Goal: Task Accomplishment & Management: Use online tool/utility

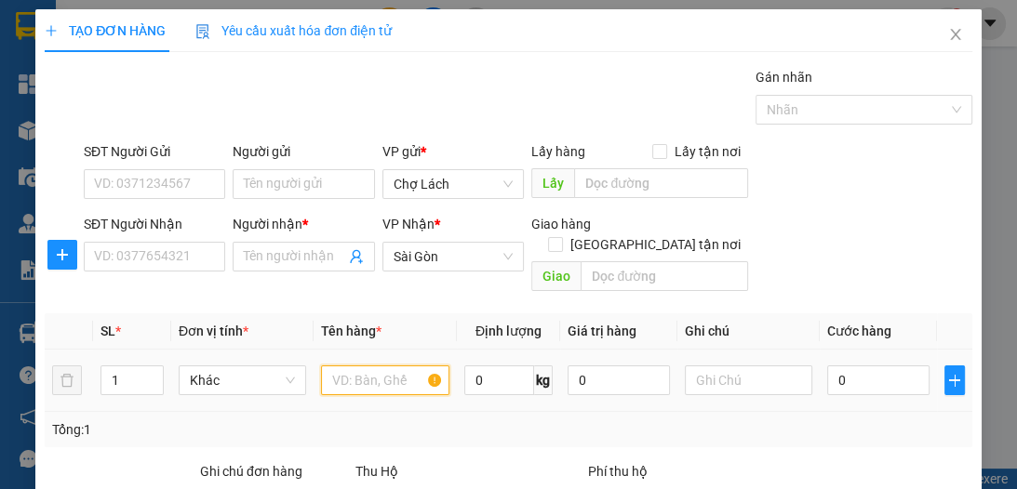
click at [370, 366] on input "text" at bounding box center [384, 381] width 127 height 30
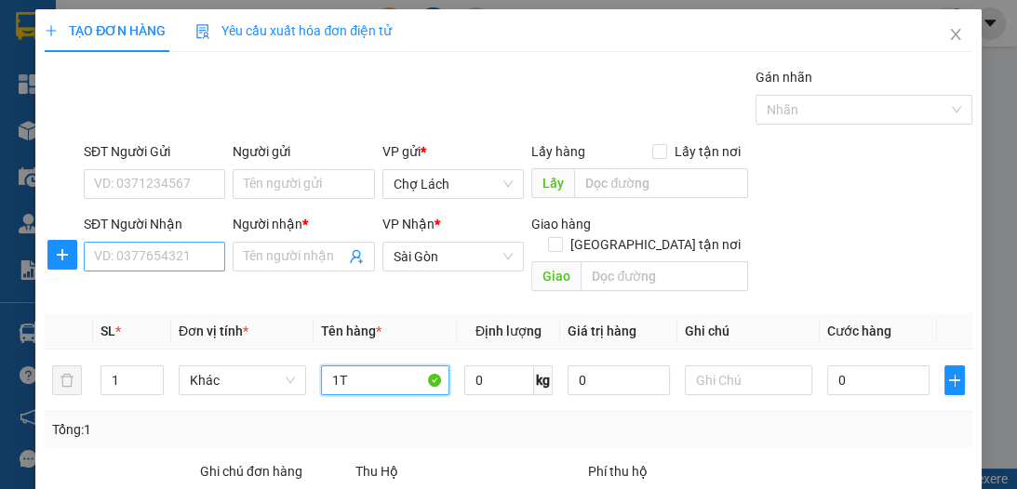
type input "1T"
click at [179, 249] on input "SĐT Người Nhận" at bounding box center [154, 257] width 141 height 30
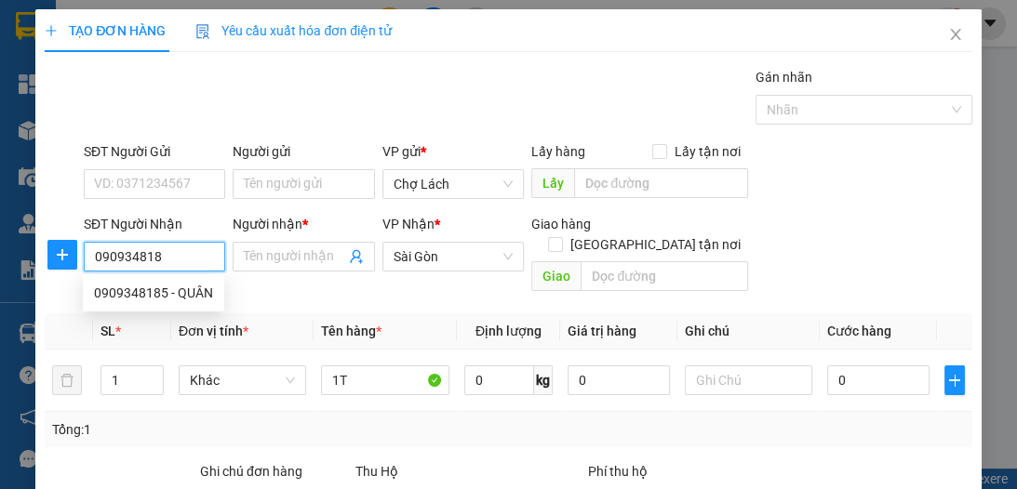
type input "0909348185"
click at [182, 296] on div "0909348185 - QUÂN" at bounding box center [153, 293] width 119 height 20
type input "QUÂN"
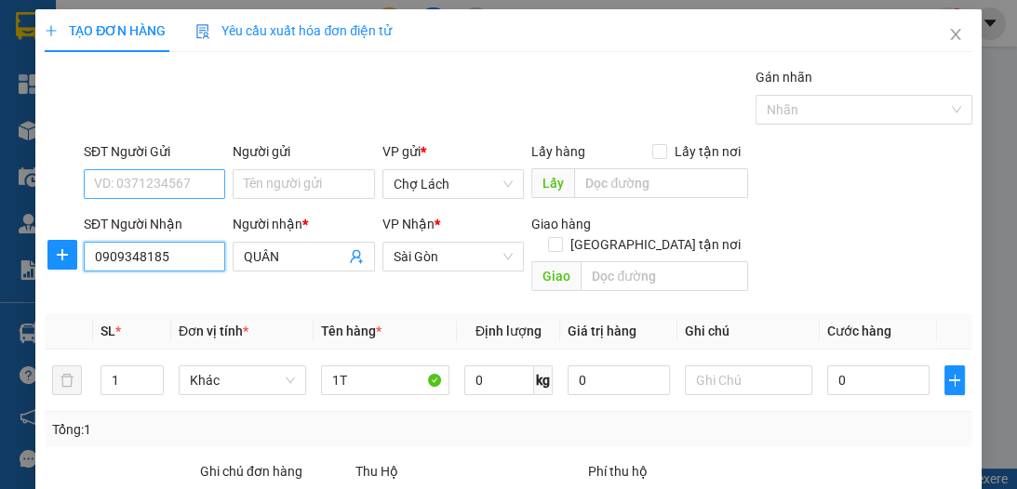
type input "0909348185"
click at [188, 187] on input "SĐT Người Gửi" at bounding box center [154, 184] width 141 height 30
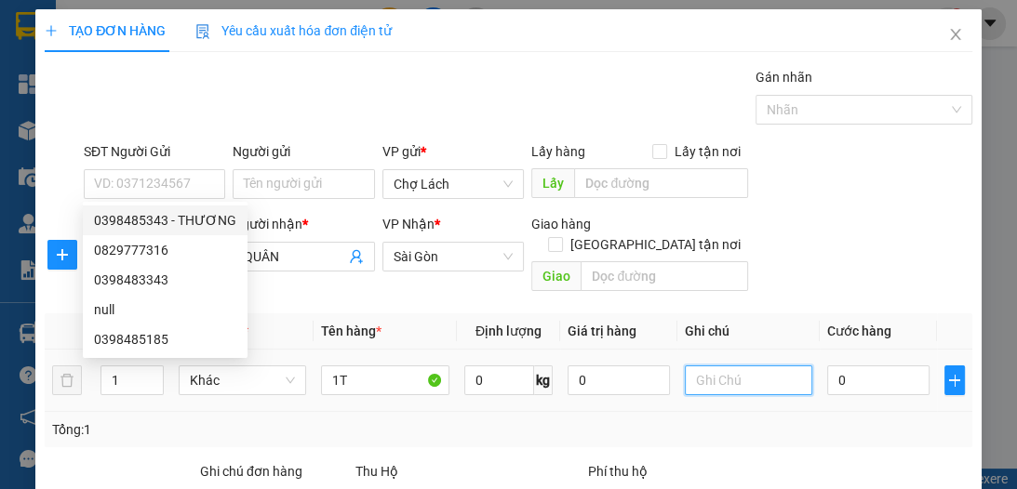
click at [750, 367] on input "text" at bounding box center [748, 381] width 127 height 30
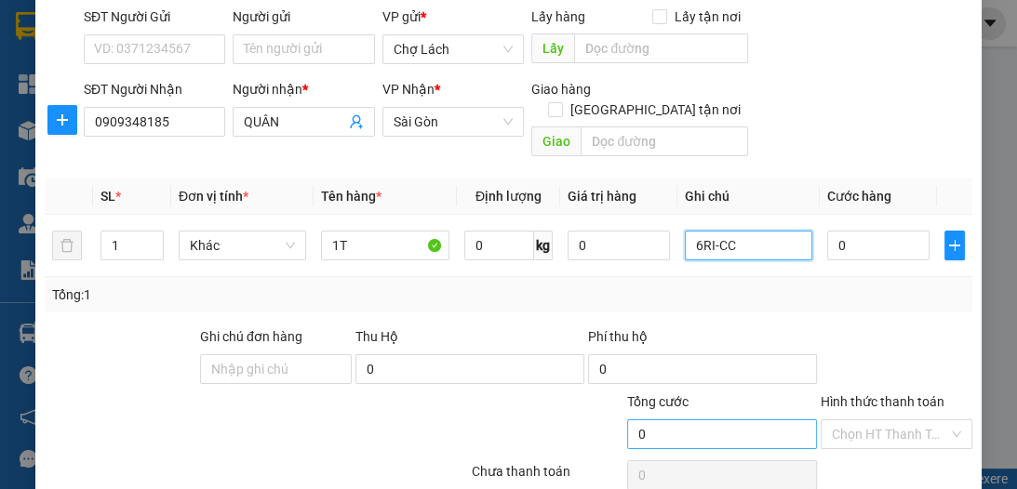
scroll to position [197, 0]
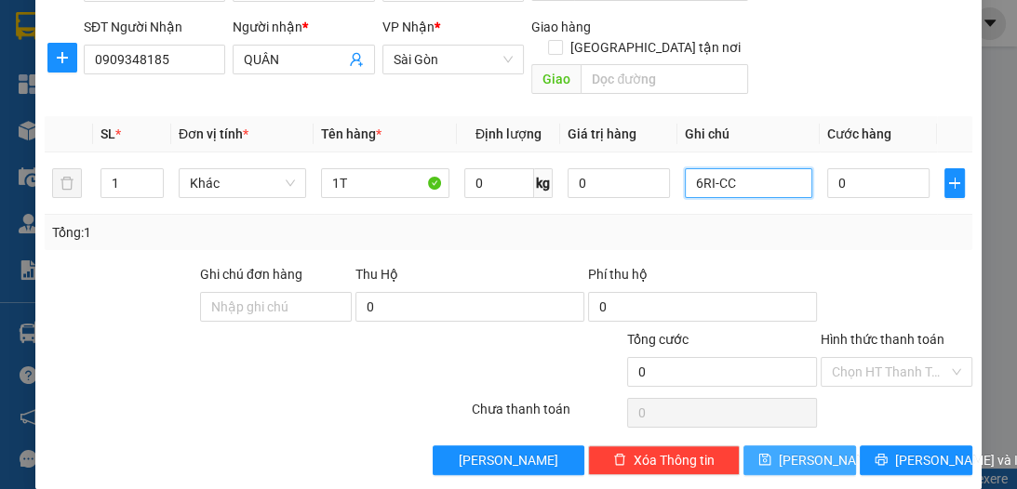
type input "6RI-CC"
click at [795, 450] on span "[PERSON_NAME]" at bounding box center [829, 460] width 100 height 20
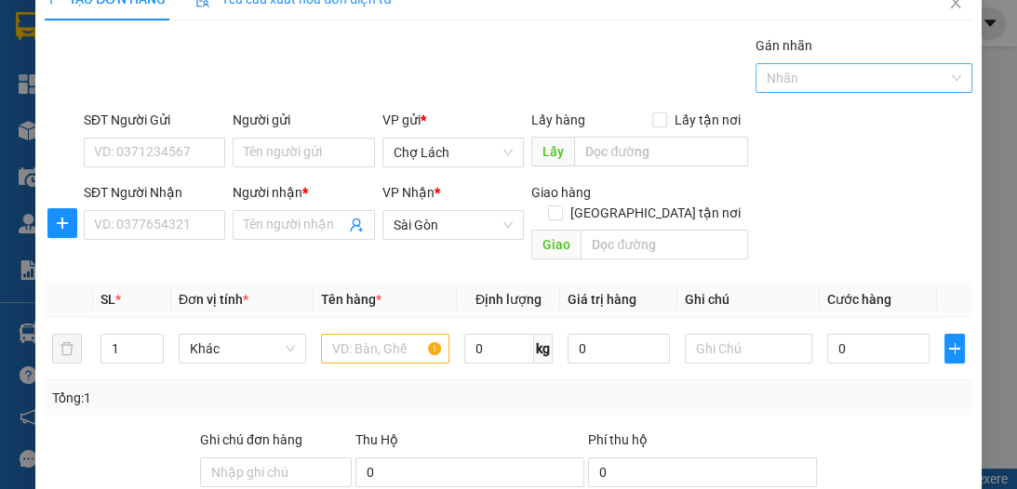
scroll to position [0, 0]
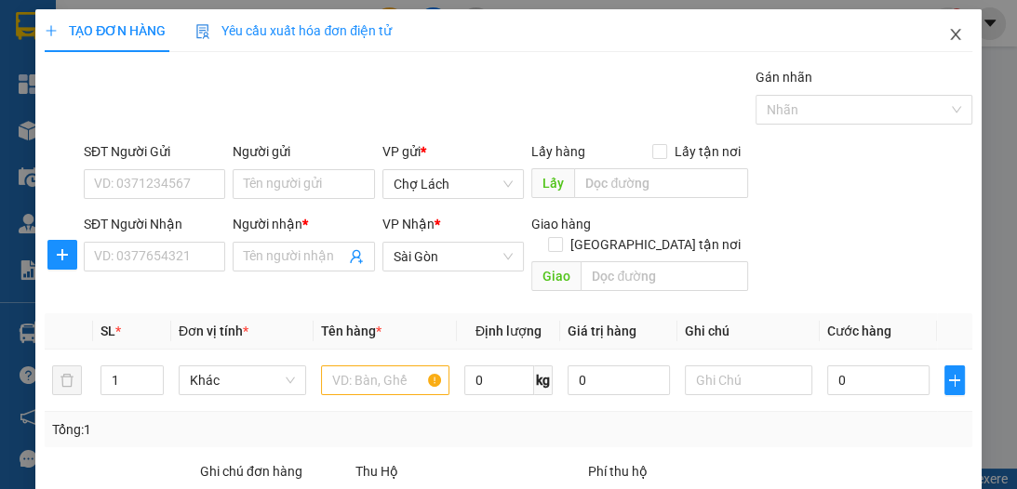
click at [948, 34] on icon "close" at bounding box center [955, 34] width 15 height 15
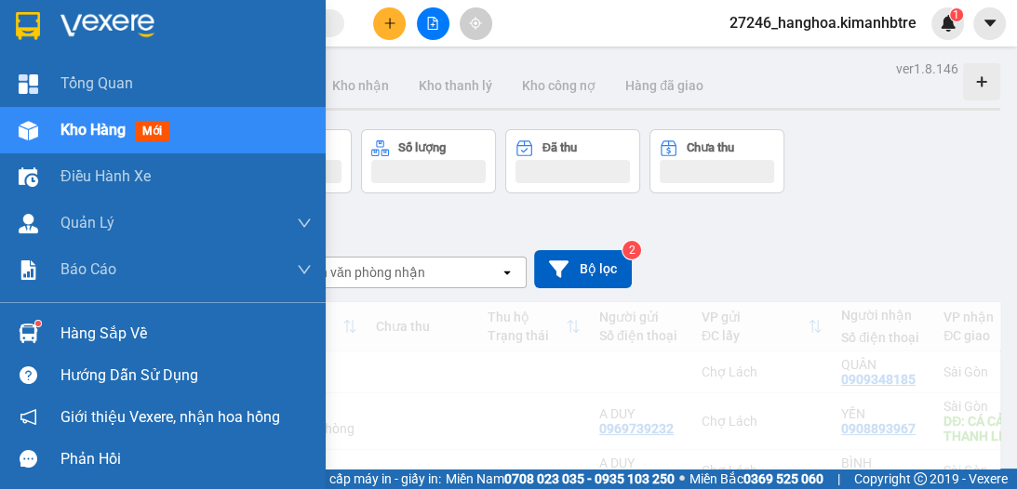
click at [88, 130] on span "Kho hàng" at bounding box center [92, 130] width 65 height 18
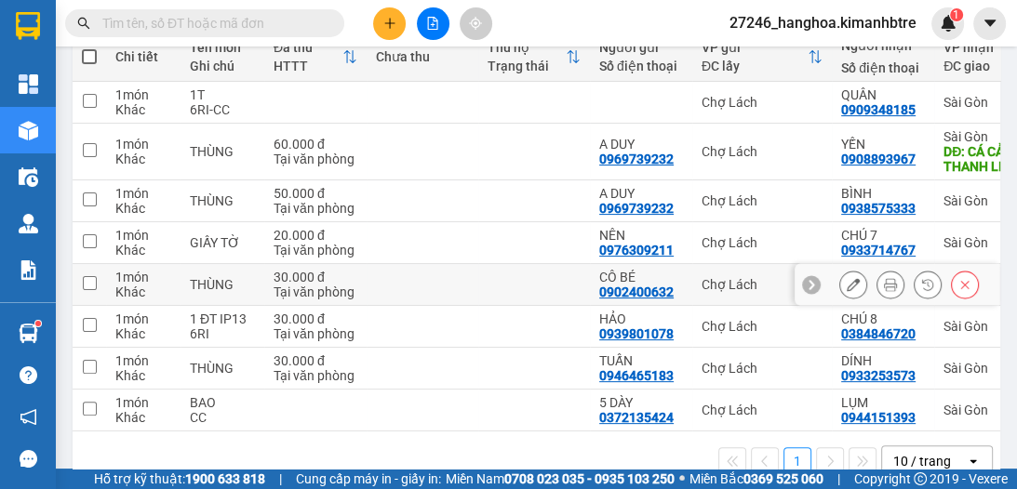
scroll to position [316, 0]
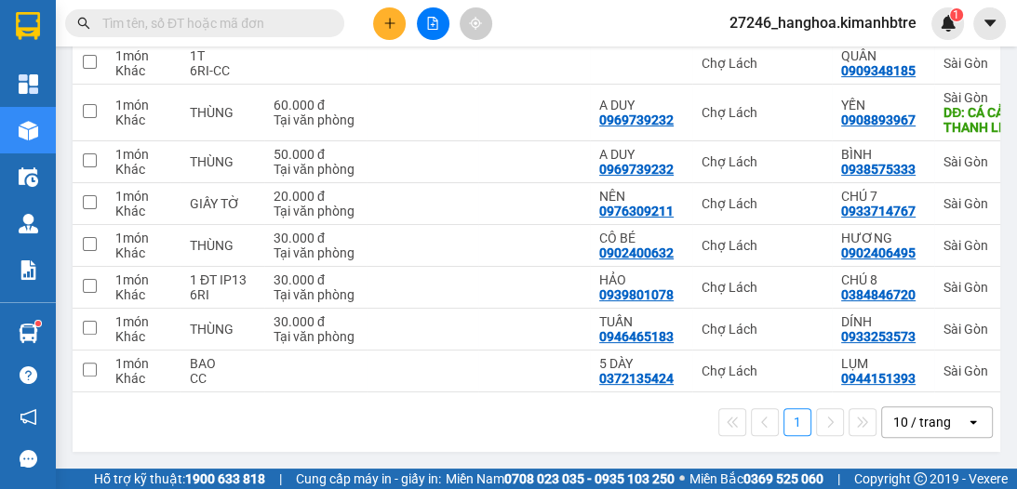
click at [899, 424] on div "10 / trang" at bounding box center [922, 422] width 58 height 19
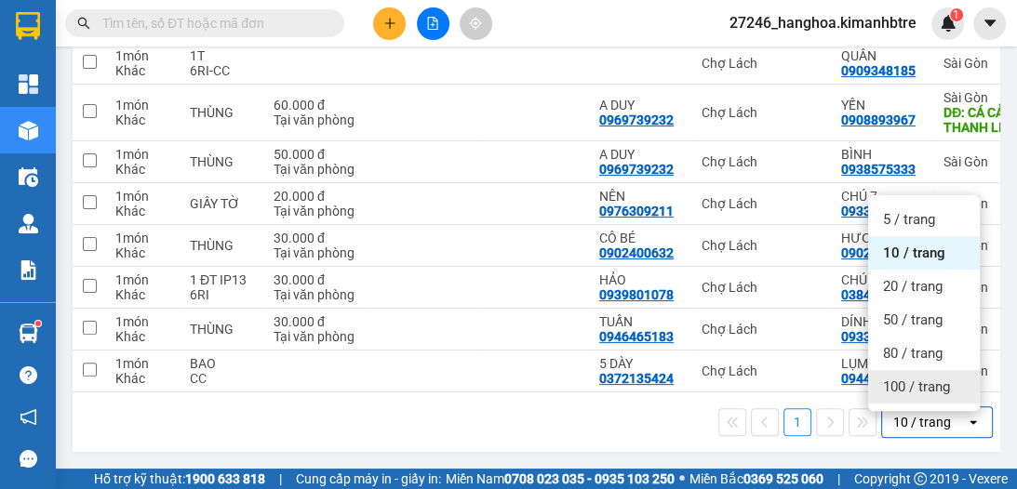
click at [886, 382] on span "100 / trang" at bounding box center [916, 387] width 67 height 19
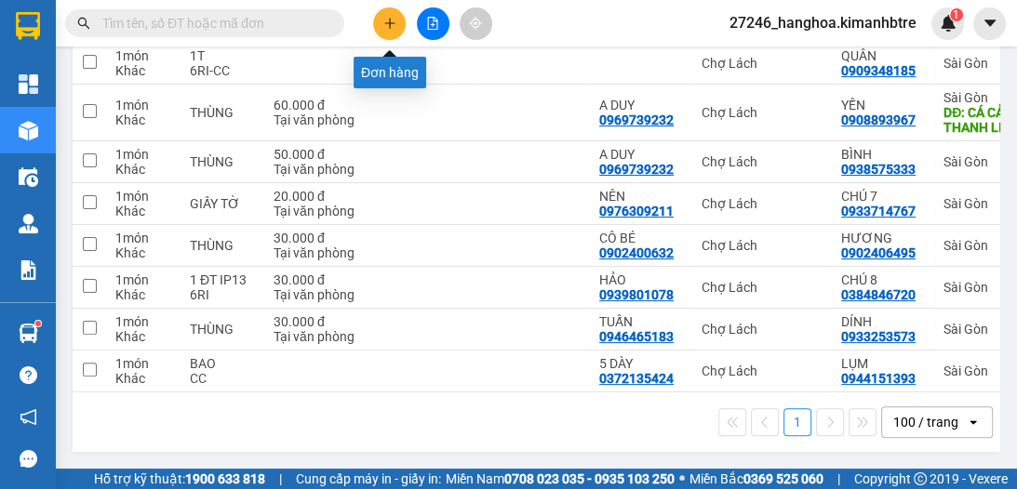
click at [395, 19] on icon "plus" at bounding box center [389, 23] width 13 height 13
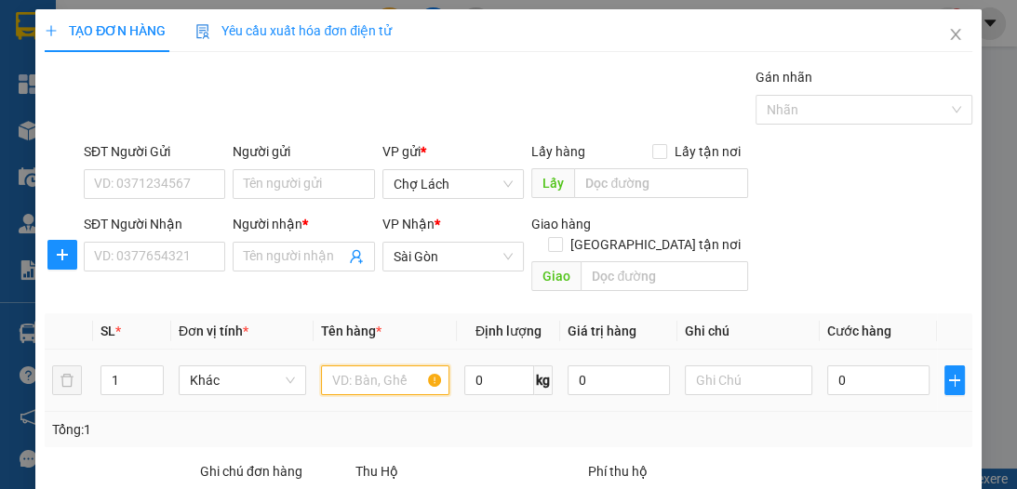
click at [357, 369] on input "text" at bounding box center [384, 381] width 127 height 30
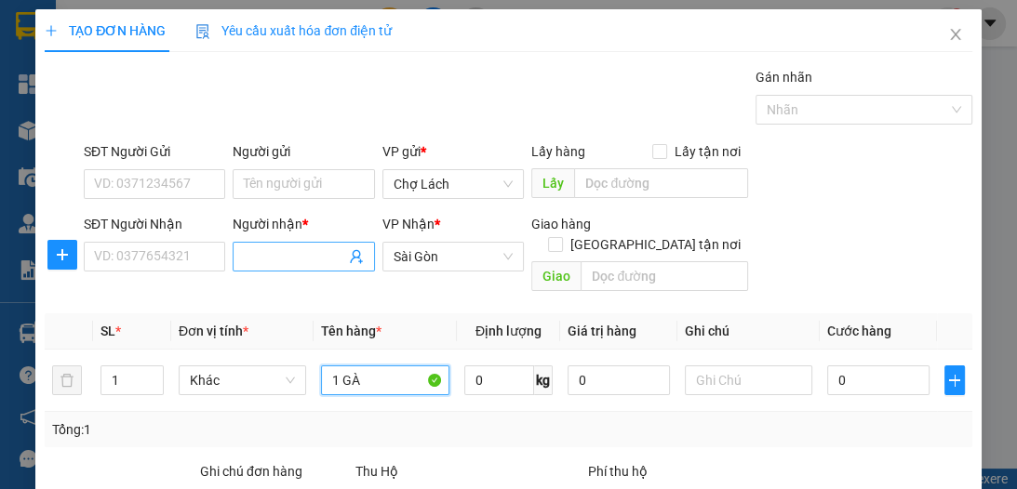
type input "1 GÀ"
click at [268, 261] on input "Người nhận *" at bounding box center [294, 257] width 100 height 20
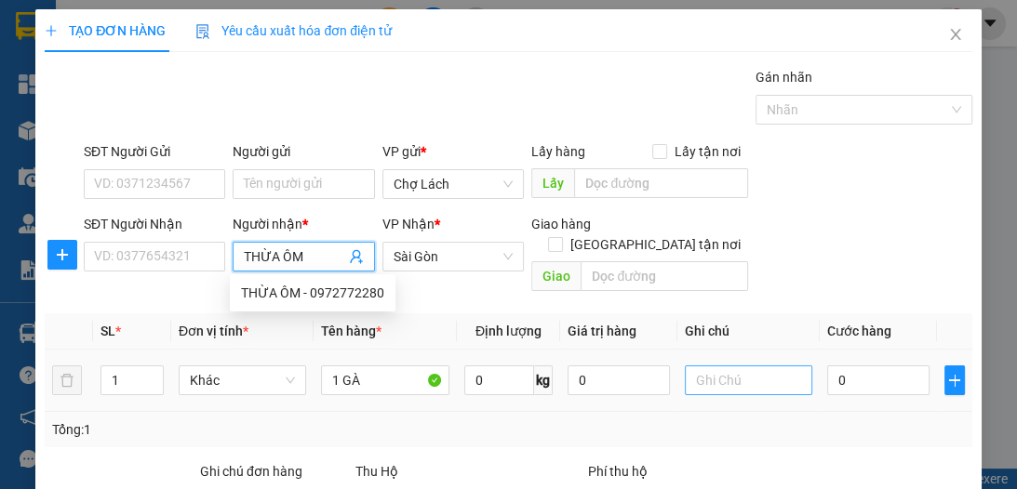
type input "THỪA ÔM"
click at [718, 366] on input "text" at bounding box center [748, 381] width 127 height 30
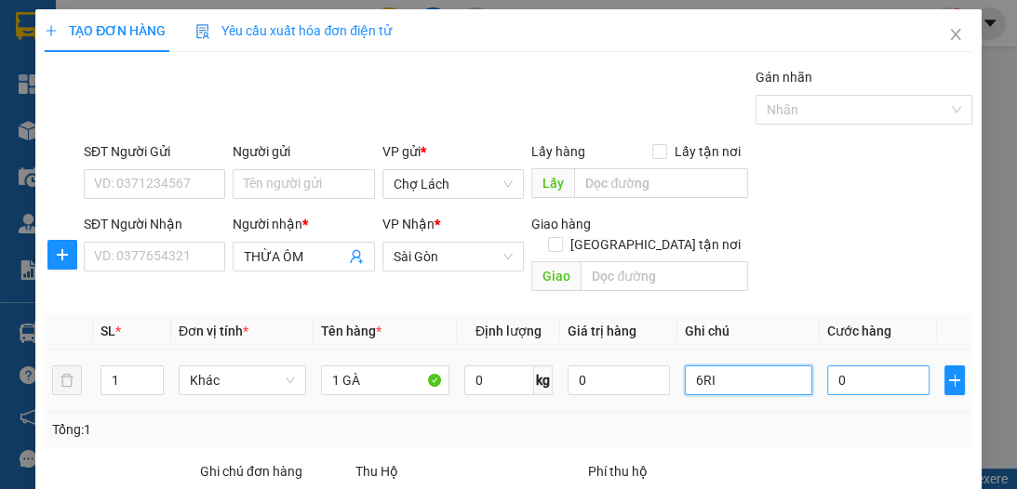
type input "6RI"
click at [834, 366] on input "0" at bounding box center [878, 381] width 102 height 30
type input "1"
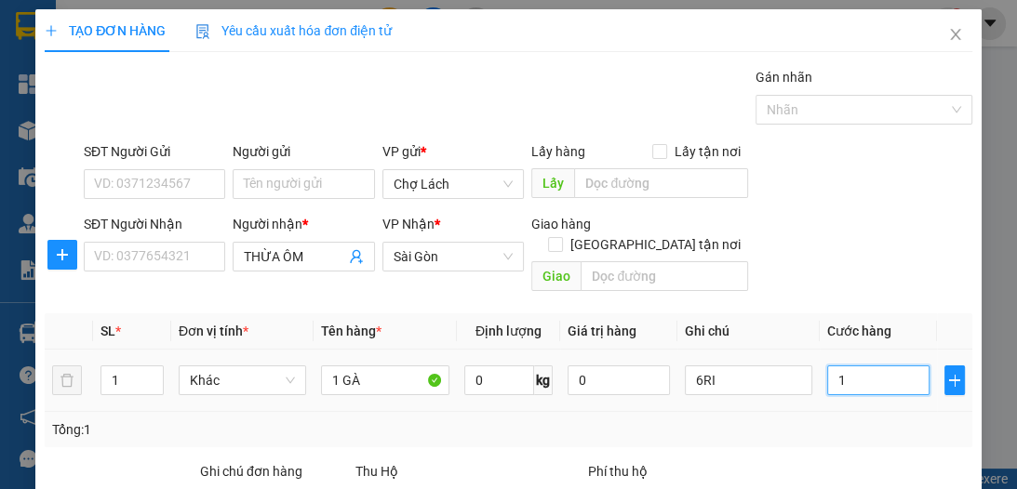
type input "10"
type input "100"
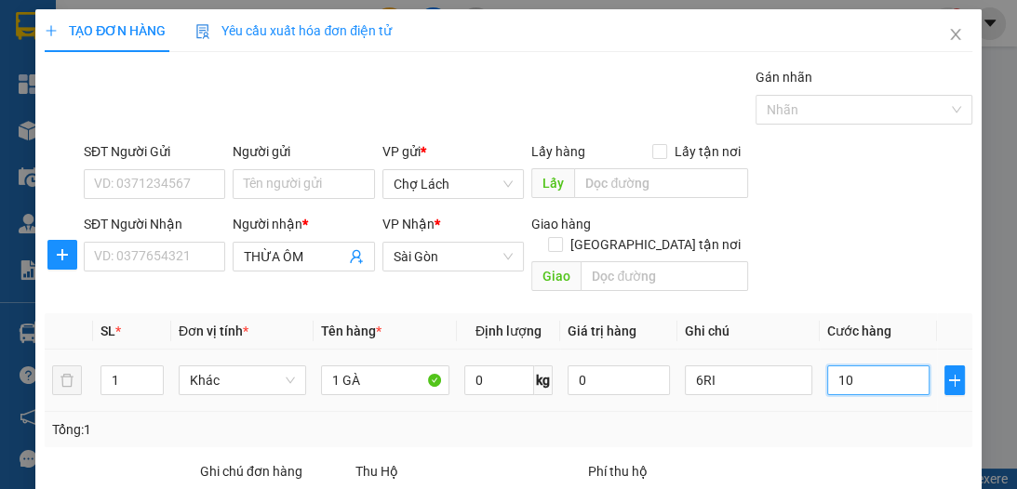
type input "100"
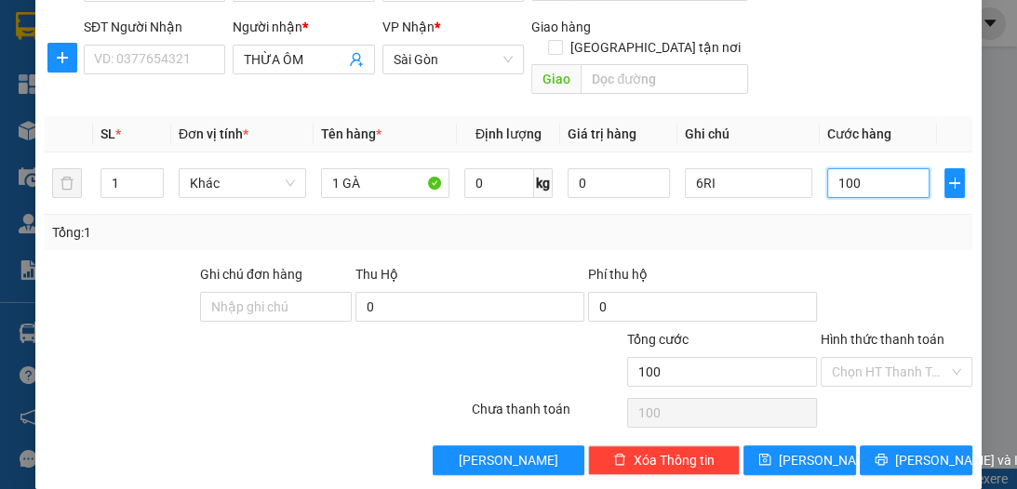
scroll to position [197, 0]
type input "100.000"
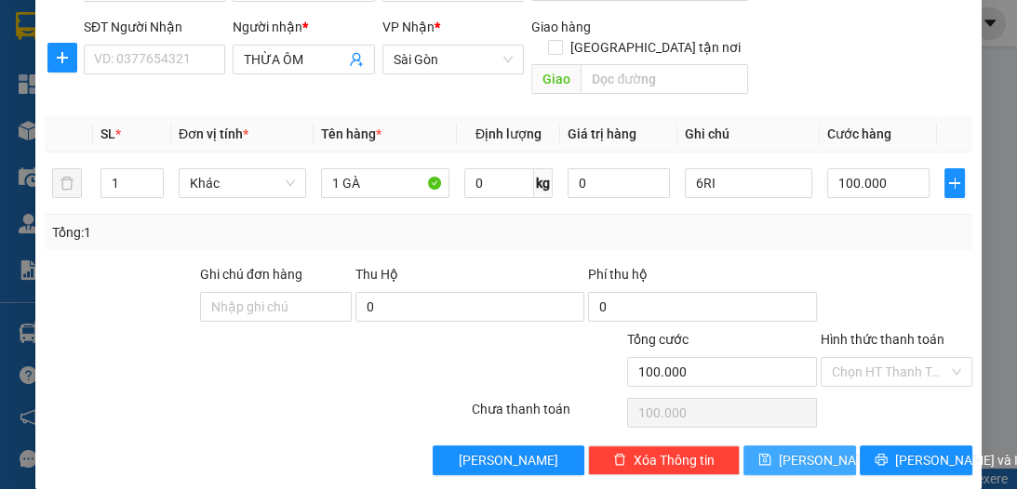
click at [807, 450] on span "[PERSON_NAME]" at bounding box center [829, 460] width 100 height 20
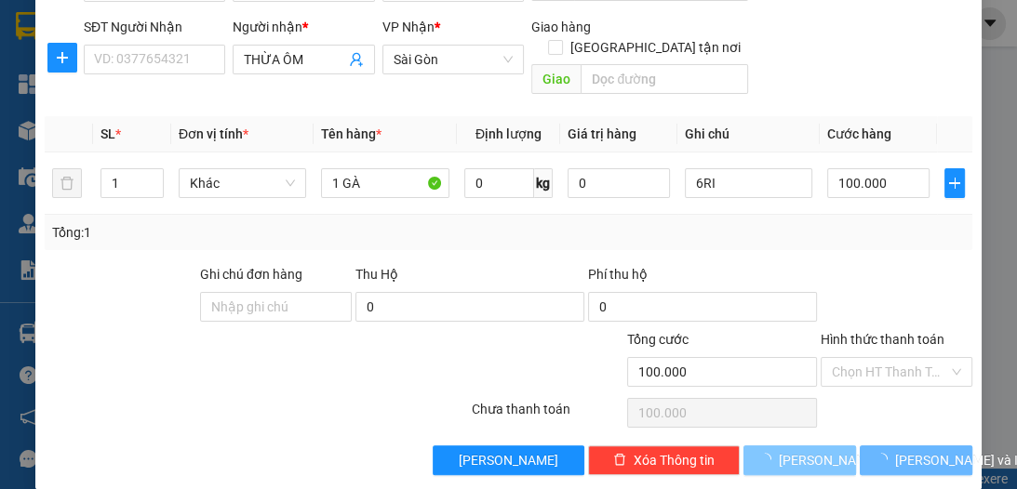
type input "0"
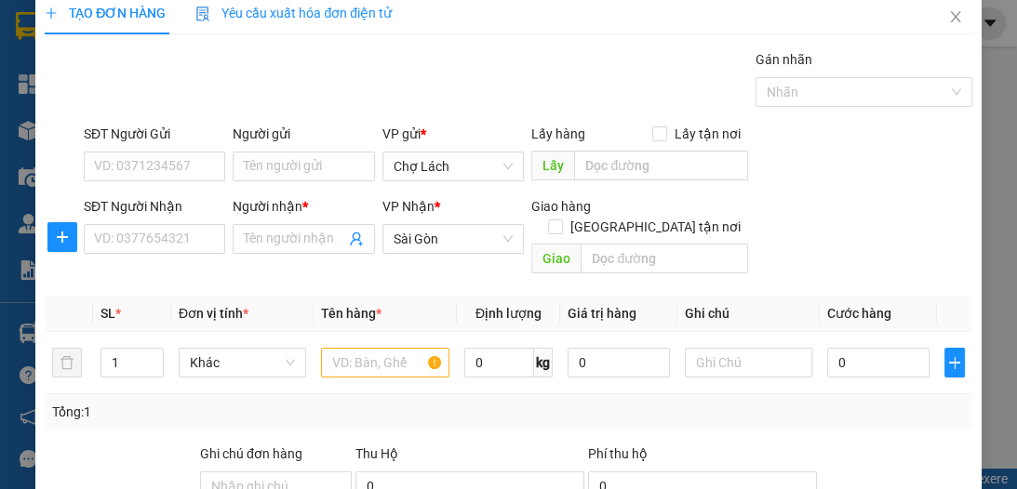
scroll to position [0, 0]
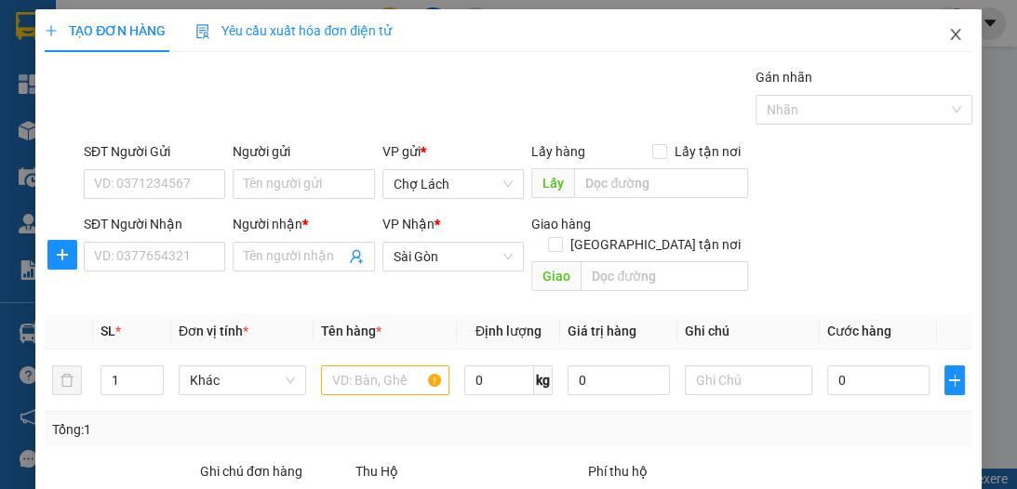
click at [950, 33] on icon "close" at bounding box center [955, 34] width 10 height 11
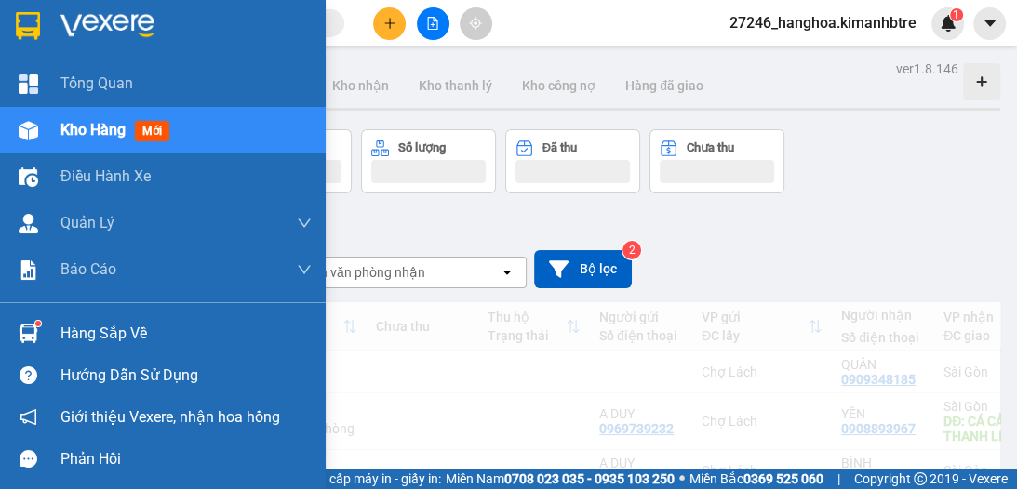
click at [74, 137] on span "Kho hàng" at bounding box center [92, 130] width 65 height 18
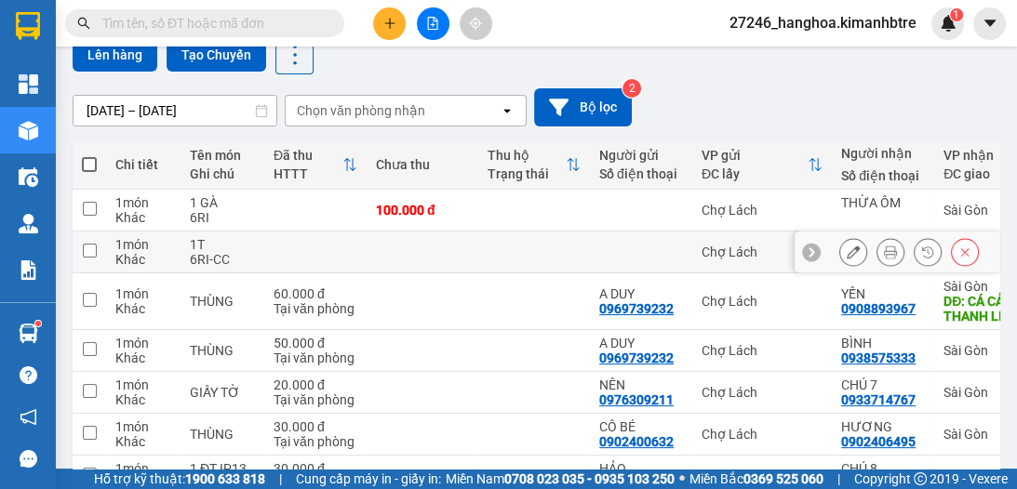
scroll to position [160, 0]
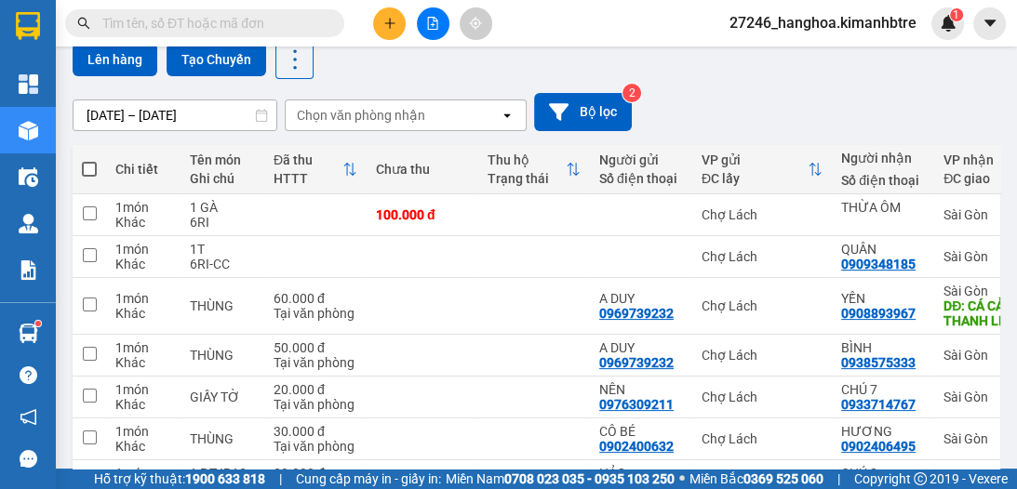
click at [88, 171] on span at bounding box center [89, 169] width 15 height 15
click at [89, 160] on input "checkbox" at bounding box center [89, 160] width 0 height 0
checkbox input "true"
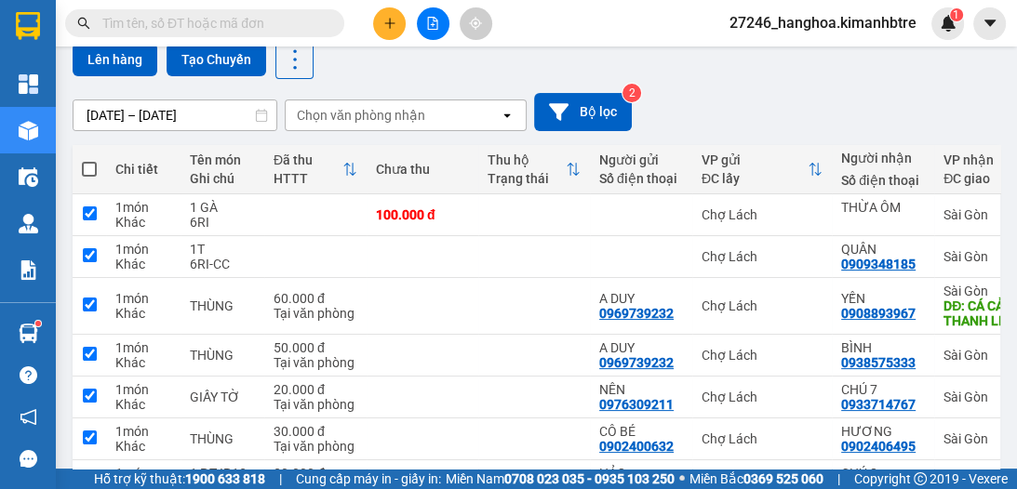
checkbox input "true"
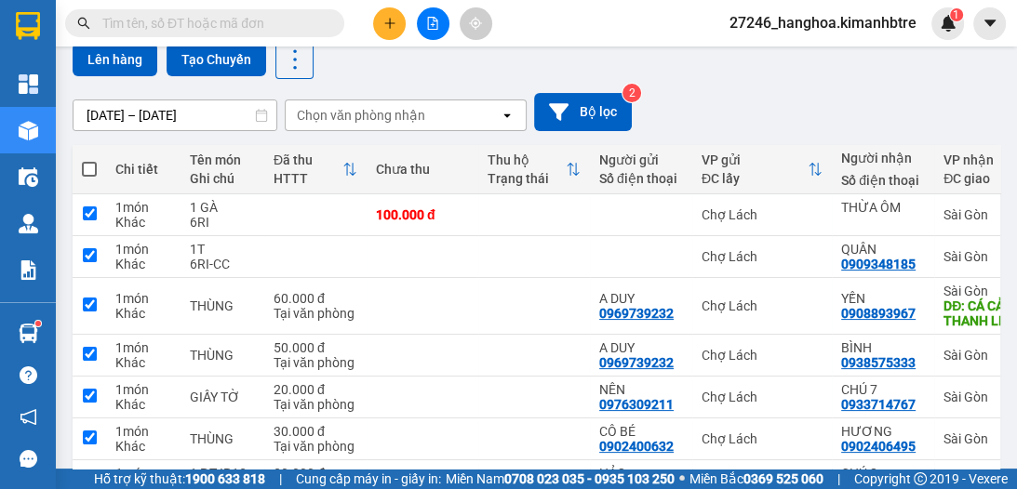
checkbox input "true"
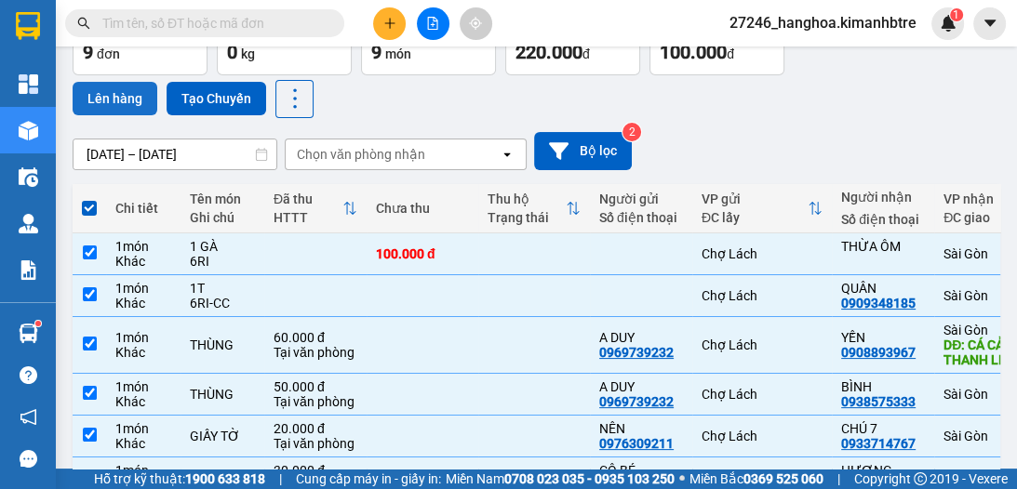
scroll to position [86, 0]
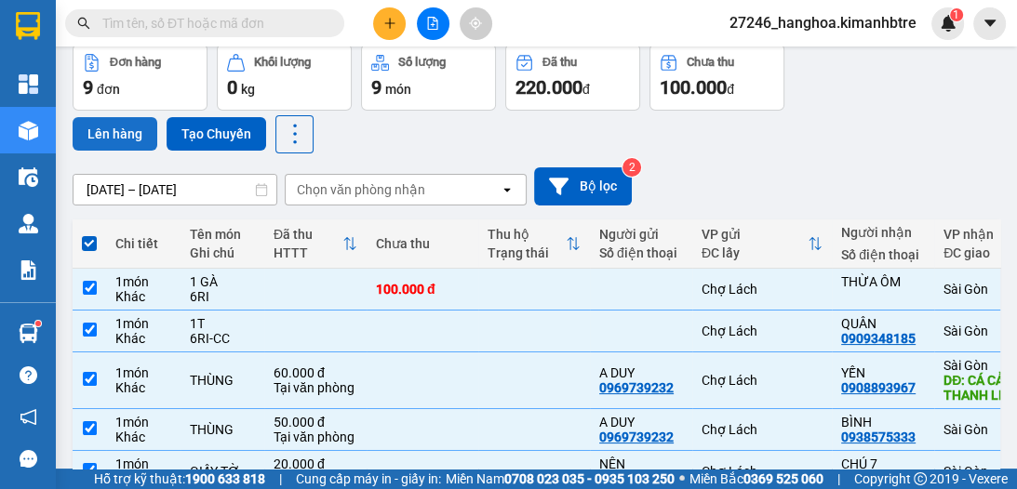
click at [134, 135] on button "Lên hàng" at bounding box center [115, 133] width 85 height 33
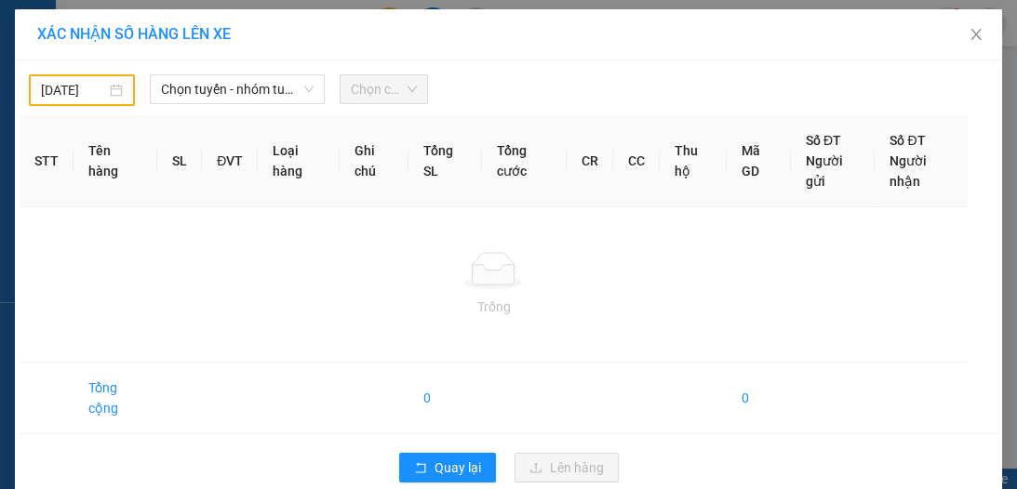
click at [82, 97] on body "Kết quả tìm kiếm ( 0 ) Bộ lọc Ngày tạo đơn gần nhất No Data 27246_hanghoa.kiman…" at bounding box center [508, 244] width 1017 height 489
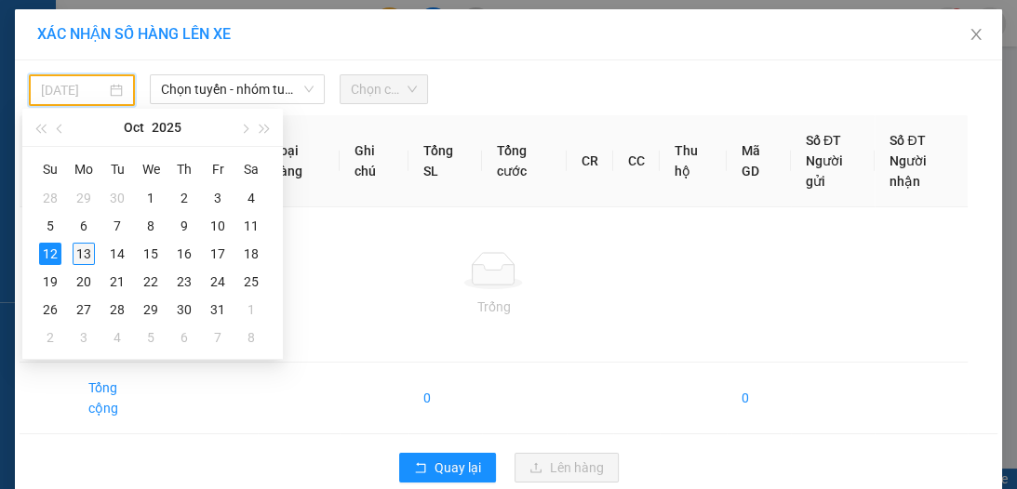
click at [89, 256] on div "13" at bounding box center [84, 254] width 22 height 22
type input "[DATE]"
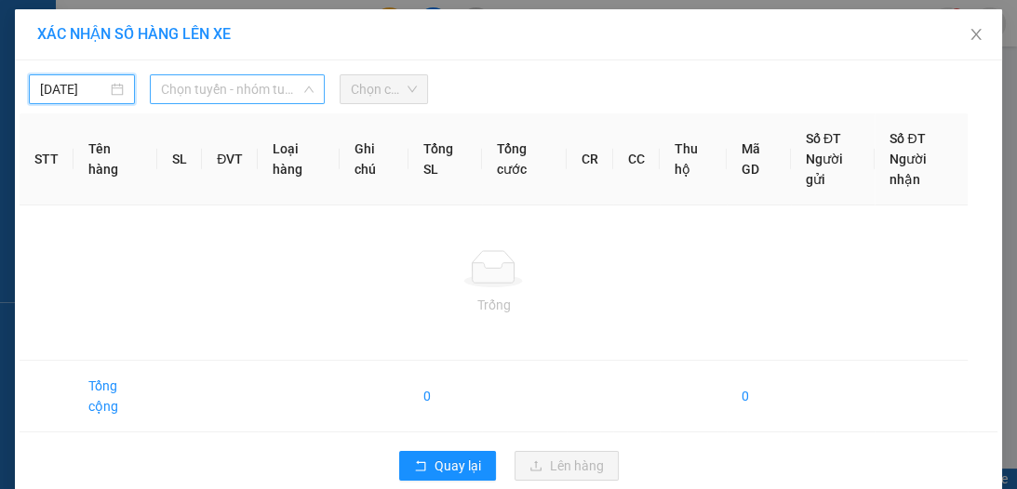
drag, startPoint x: 201, startPoint y: 89, endPoint x: 194, endPoint y: 118, distance: 29.8
click at [201, 89] on span "Chọn tuyến - nhóm tuyến" at bounding box center [237, 89] width 153 height 28
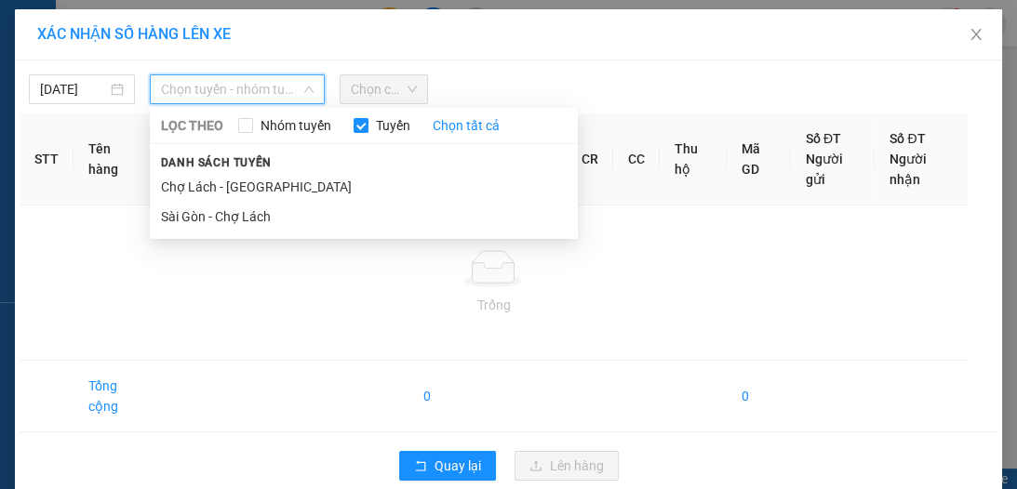
click at [202, 187] on li "Chợ Lách - [GEOGRAPHIC_DATA]" at bounding box center [364, 187] width 428 height 30
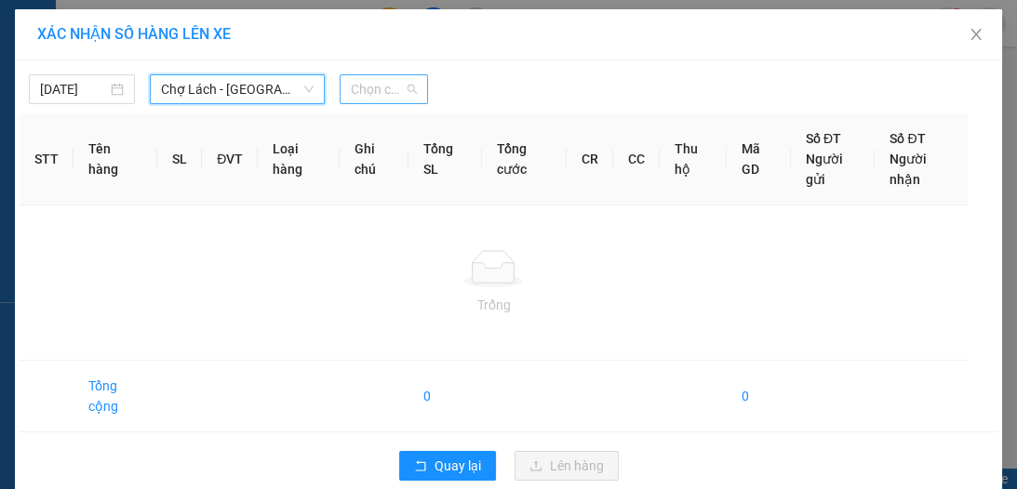
click at [355, 99] on span "Chọn chuyến" at bounding box center [384, 89] width 66 height 28
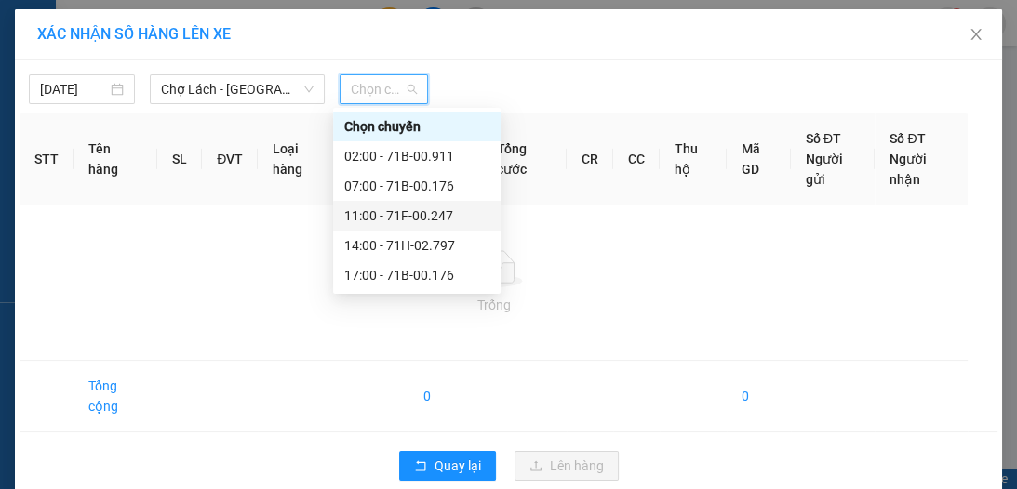
click at [385, 210] on div "11:00 - 71F-00.247" at bounding box center [416, 216] width 145 height 20
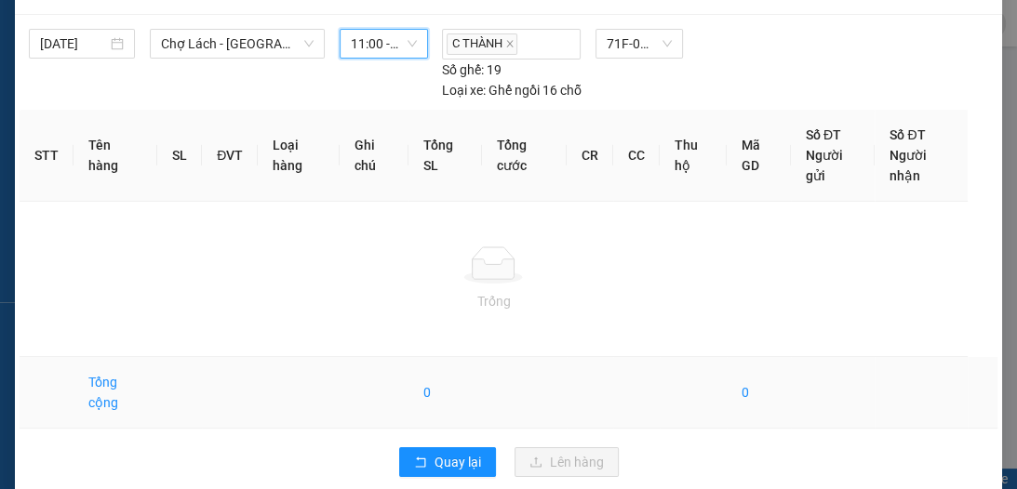
scroll to position [68, 0]
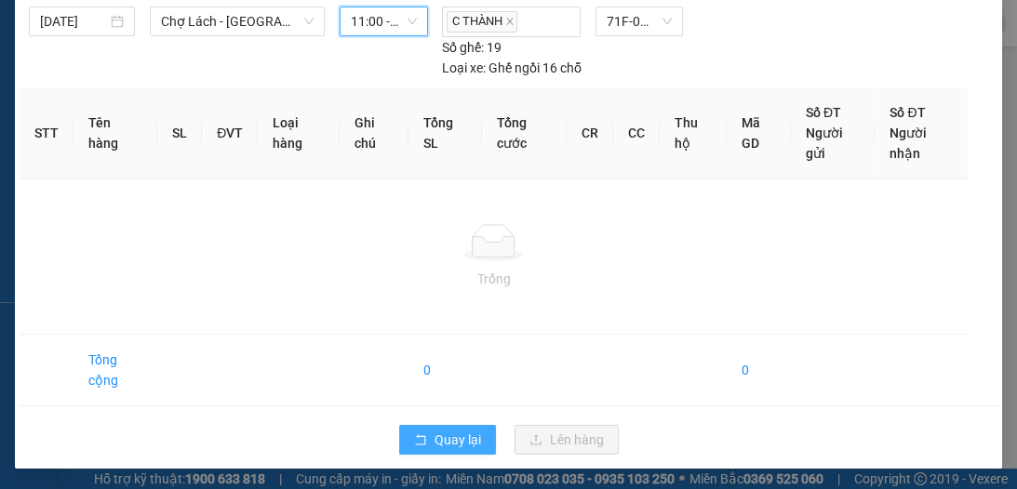
click at [449, 435] on span "Quay lại" at bounding box center [458, 440] width 47 height 20
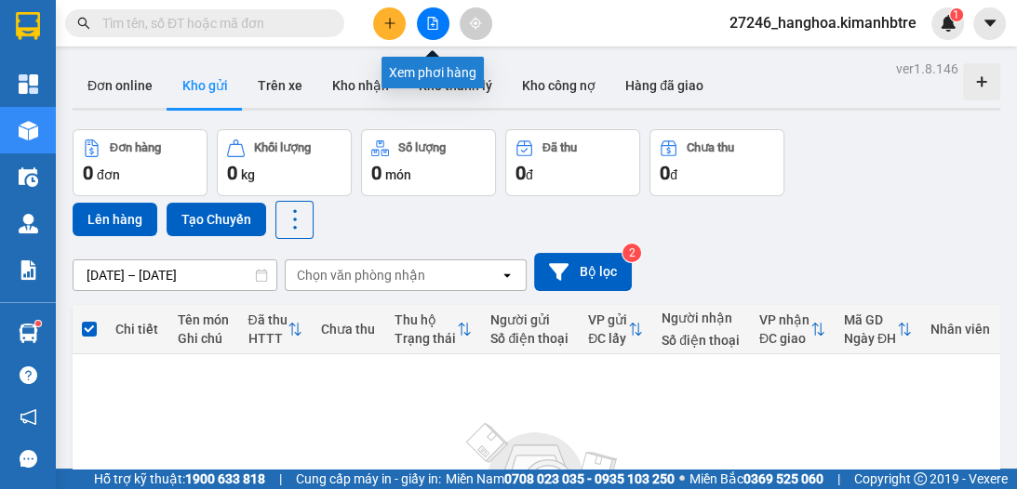
click at [435, 27] on icon "file-add" at bounding box center [432, 23] width 13 height 13
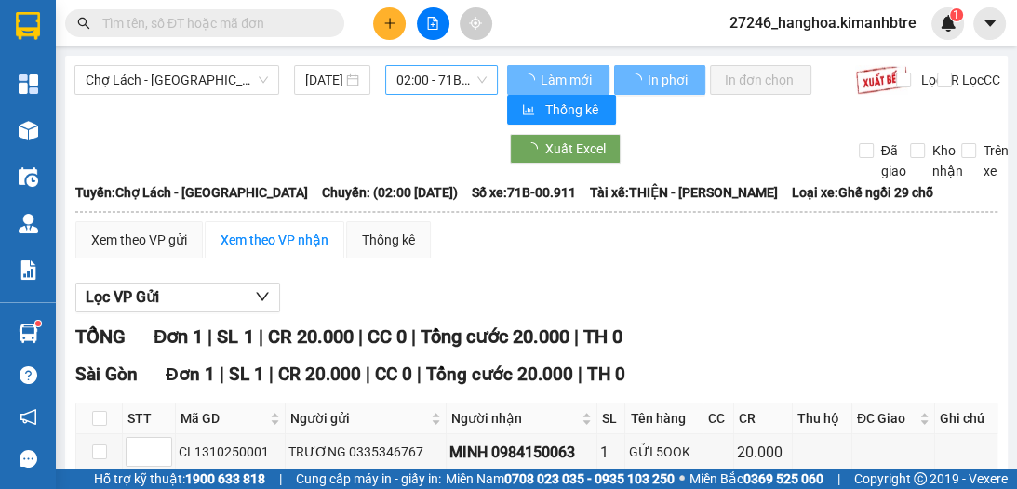
click at [437, 86] on span "02:00 - 71B-00.911" at bounding box center [441, 80] width 90 height 28
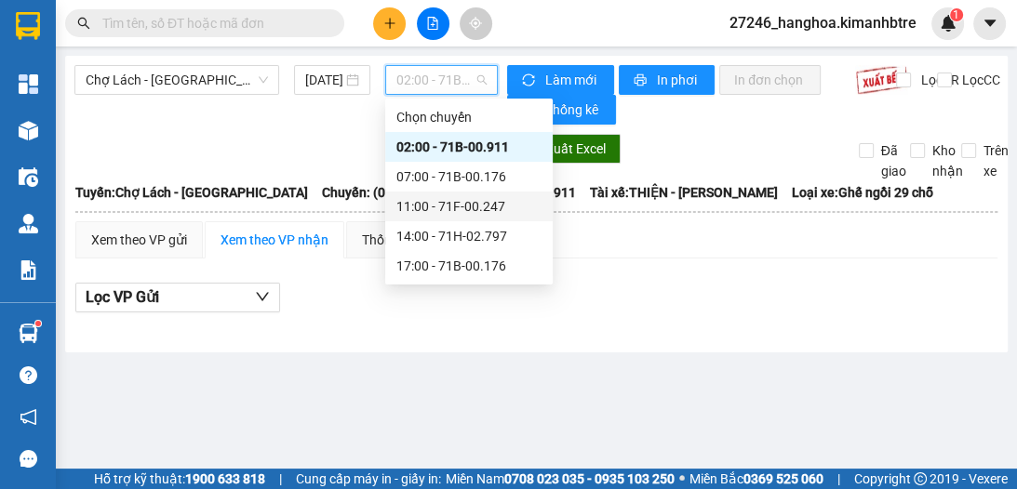
click at [454, 208] on div "11:00 - 71F-00.247" at bounding box center [468, 206] width 145 height 20
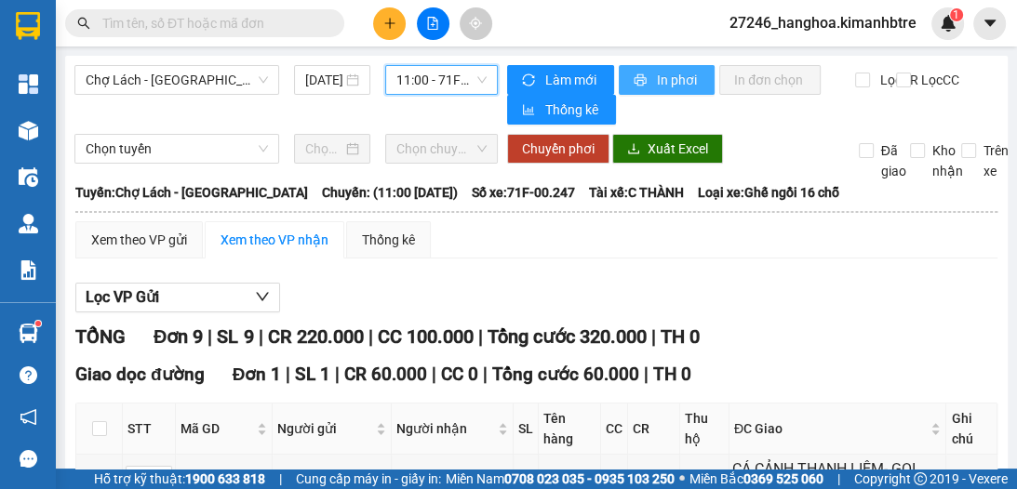
click at [661, 76] on span "In phơi" at bounding box center [678, 80] width 43 height 20
